Goal: Task Accomplishment & Management: Manage account settings

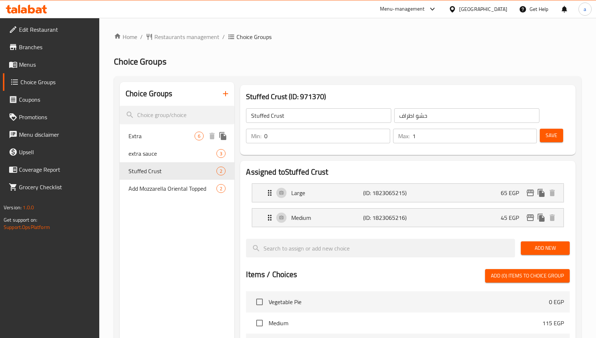
click at [165, 138] on span "Extra" at bounding box center [161, 136] width 66 height 9
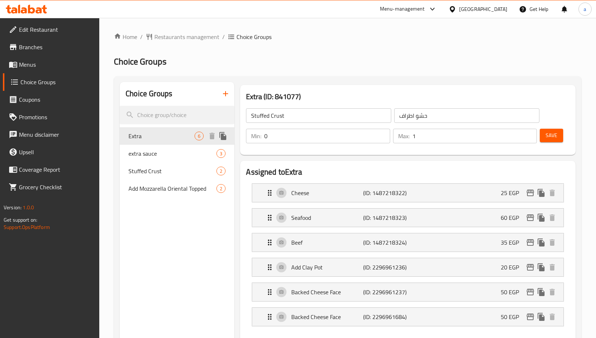
type input "Extra"
type input "الاضافات"
type input "3"
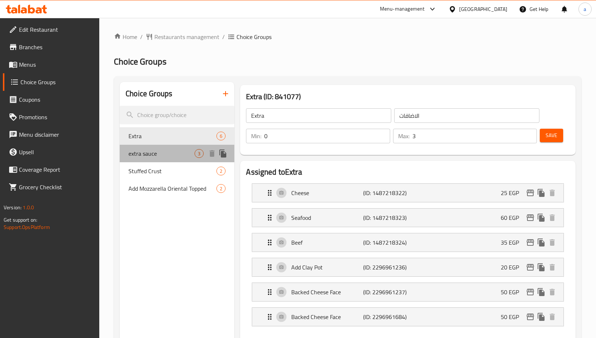
click at [166, 152] on span "extra sauce" at bounding box center [161, 153] width 66 height 9
type input "extra sauce"
type input "اضافه صوص"
type input "1"
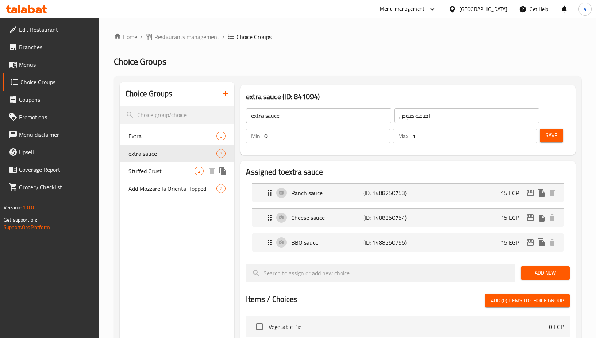
click at [160, 171] on span "Stuffed Crust" at bounding box center [161, 171] width 66 height 9
type input "Stuffed Crust"
type input "حشو اطراف"
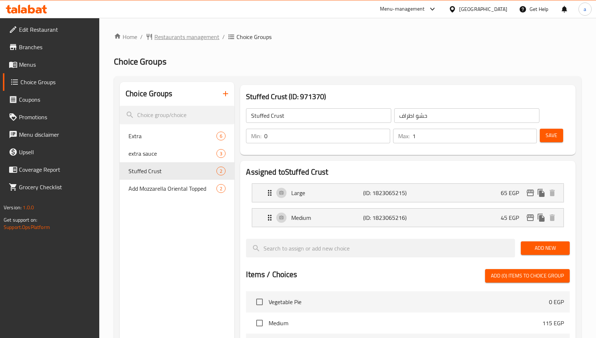
click at [162, 36] on span "Restaurants management" at bounding box center [186, 36] width 65 height 9
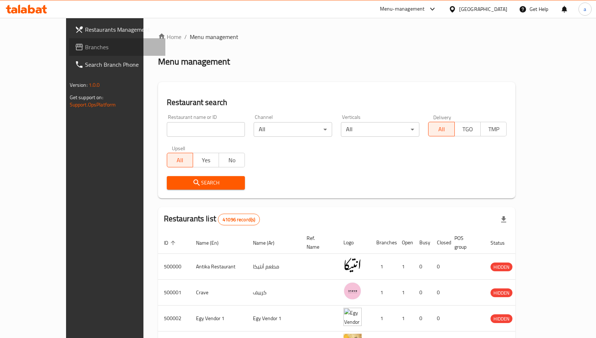
click at [69, 54] on link "Branches" at bounding box center [117, 47] width 97 height 18
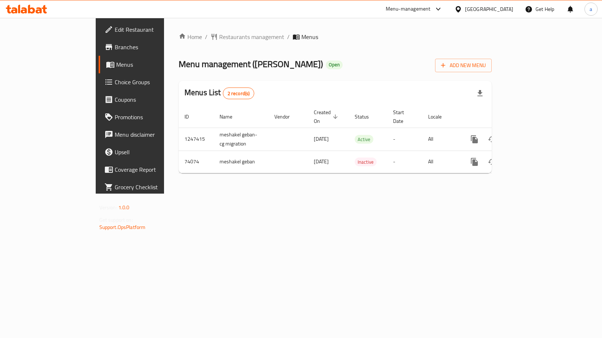
click at [115, 86] on span "Choice Groups" at bounding box center [153, 82] width 76 height 9
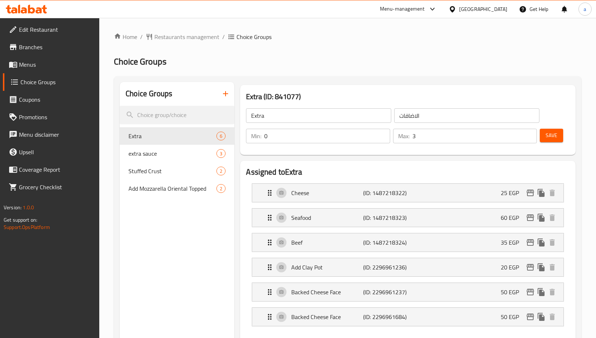
click at [158, 160] on div "extra sauce 3" at bounding box center [177, 154] width 115 height 18
type input "extra sauce"
type input "اضافه صوص"
type input "1"
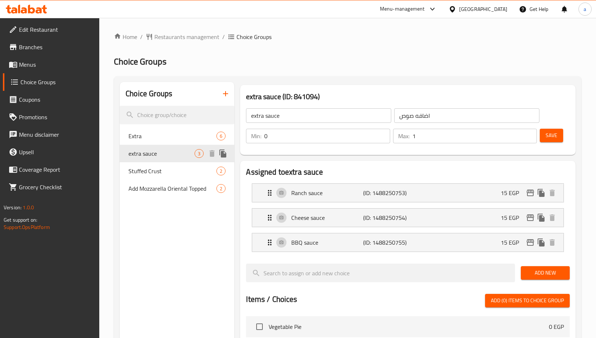
click at [163, 145] on div "extra sauce 3" at bounding box center [177, 154] width 115 height 18
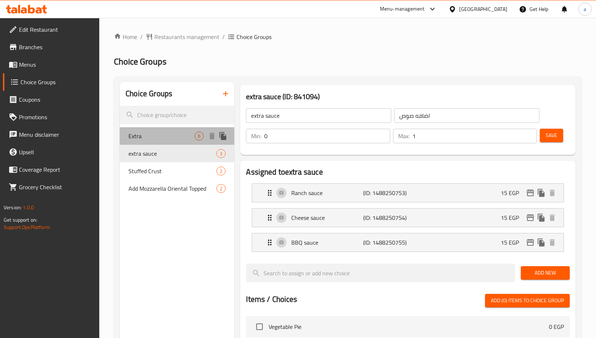
click at [164, 140] on span "Extra" at bounding box center [161, 136] width 66 height 9
type input "Extra"
type input "الاضافات"
type input "3"
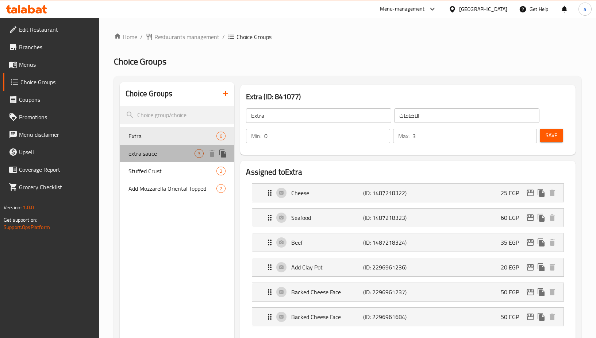
click at [178, 147] on div "extra sauce 3" at bounding box center [177, 154] width 115 height 18
type input "extra sauce"
type input "اضافه صوص"
type input "1"
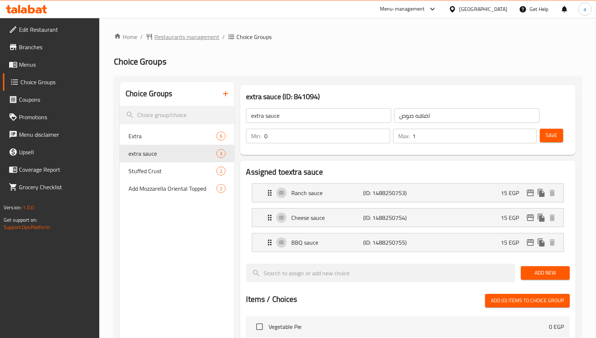
click at [168, 41] on span "Restaurants management" at bounding box center [186, 36] width 65 height 9
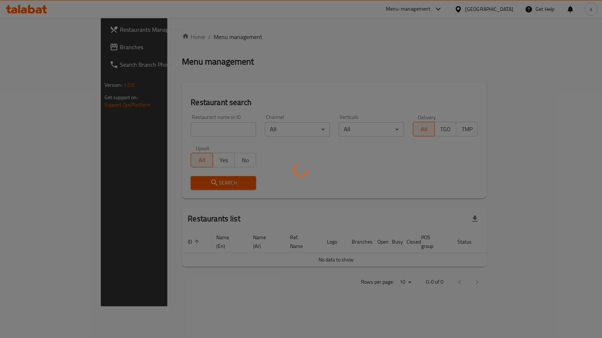
click at [64, 50] on div at bounding box center [301, 169] width 602 height 338
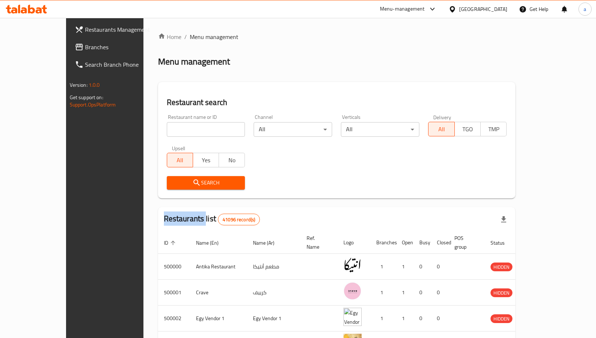
click at [85, 50] on span "Branches" at bounding box center [122, 47] width 75 height 9
